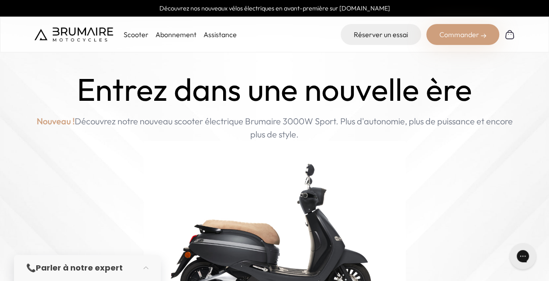
click at [132, 42] on div "Scooter Abonnement Assistance" at bounding box center [136, 34] width 202 height 21
click at [135, 40] on div "Scooter Abonnement Assistance" at bounding box center [136, 34] width 202 height 21
click at [137, 36] on p "Scooter" at bounding box center [136, 34] width 25 height 10
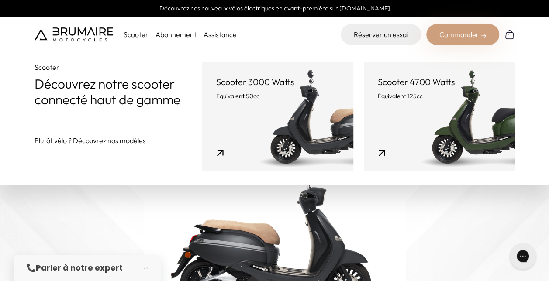
click at [532, 222] on img at bounding box center [274, 210] width 549 height 421
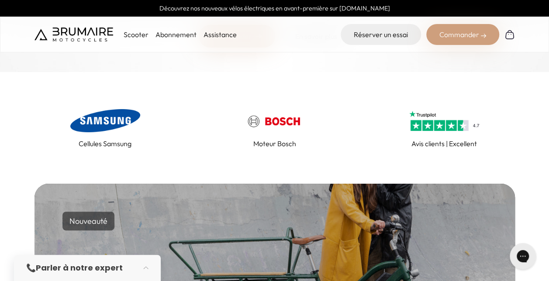
scroll to position [349, 0]
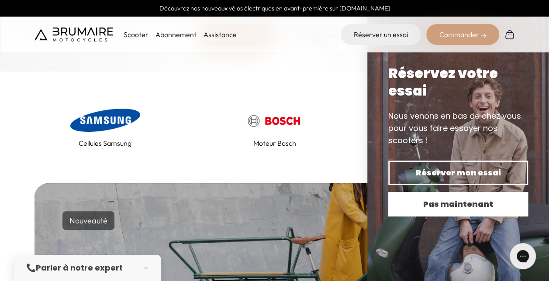
click at [456, 202] on span "Pas maintenant" at bounding box center [458, 204] width 109 height 12
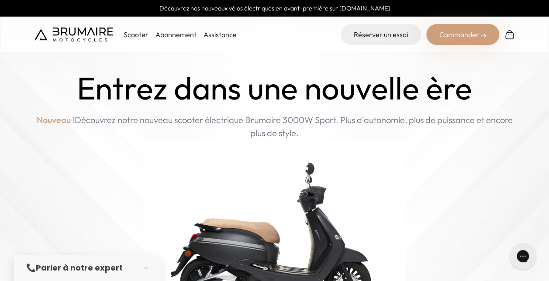
scroll to position [0, 0]
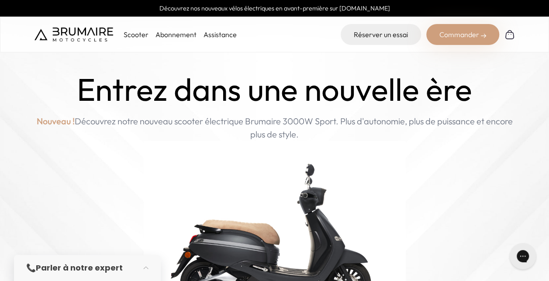
click at [137, 33] on p "Scooter" at bounding box center [136, 34] width 25 height 10
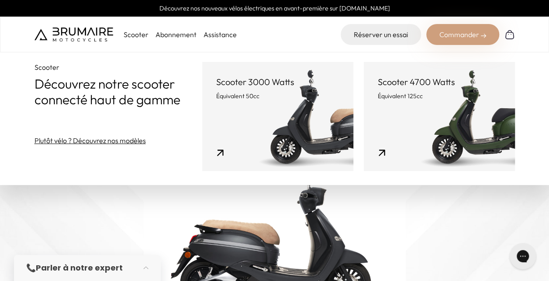
click at [470, 126] on link "Scooter 4700 Watts Équivalent 125cc" at bounding box center [439, 116] width 151 height 109
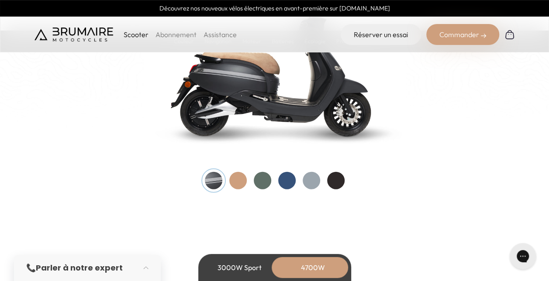
scroll to position [990, 0]
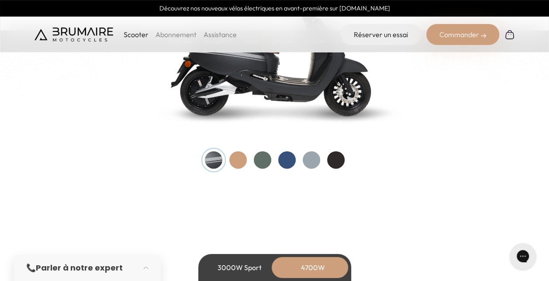
click at [284, 161] on div at bounding box center [286, 160] width 17 height 17
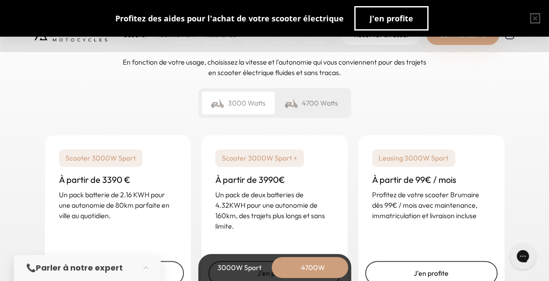
scroll to position [2199, 0]
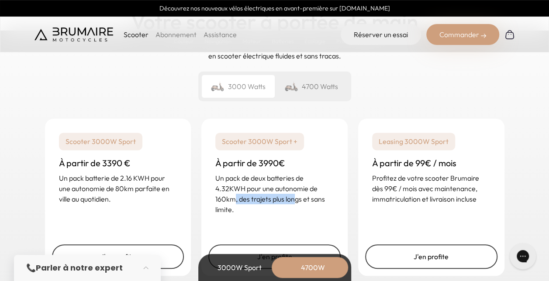
drag, startPoint x: 232, startPoint y: 195, endPoint x: 296, endPoint y: 199, distance: 63.9
click at [296, 199] on p "Un pack de deux batteries de 4.32KWH pour une autonomie de 160km, des trajets p…" at bounding box center [274, 194] width 118 height 42
drag, startPoint x: 296, startPoint y: 199, endPoint x: 308, endPoint y: 202, distance: 11.7
click at [307, 202] on p "Un pack de deux batteries de 4.32KWH pour une autonomie de 160km, des trajets p…" at bounding box center [274, 194] width 118 height 42
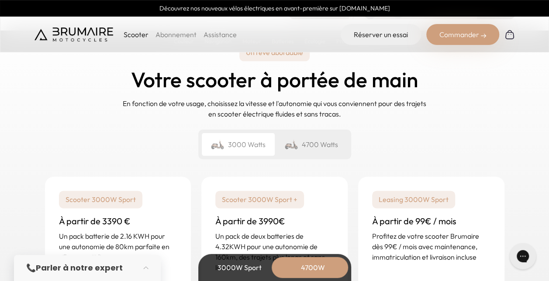
scroll to position [2140, 0]
drag, startPoint x: 311, startPoint y: 138, endPoint x: 317, endPoint y: 142, distance: 6.8
click at [312, 138] on div "4700 Watts" at bounding box center [311, 145] width 73 height 23
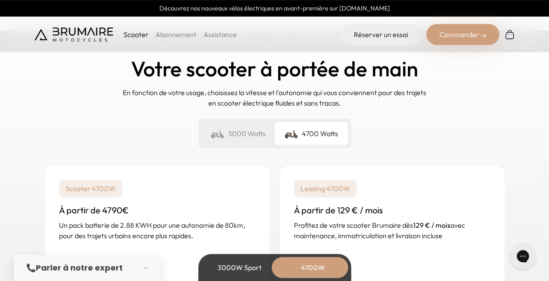
scroll to position [2155, 0]
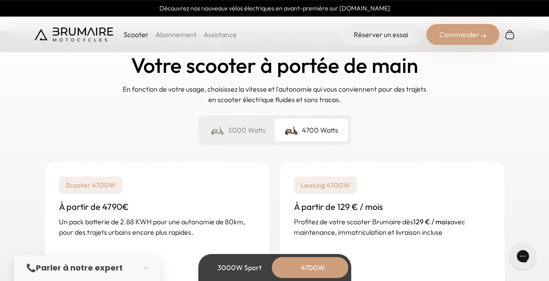
click at [232, 128] on div "3000 Watts" at bounding box center [238, 130] width 73 height 23
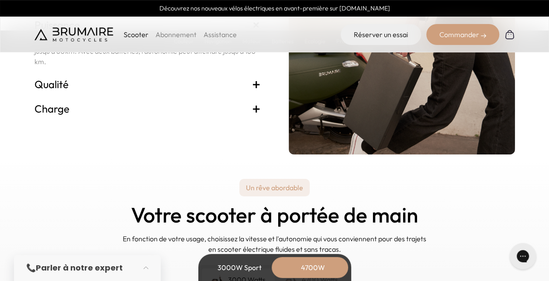
scroll to position [1966, 0]
